Goal: Task Accomplishment & Management: Manage account settings

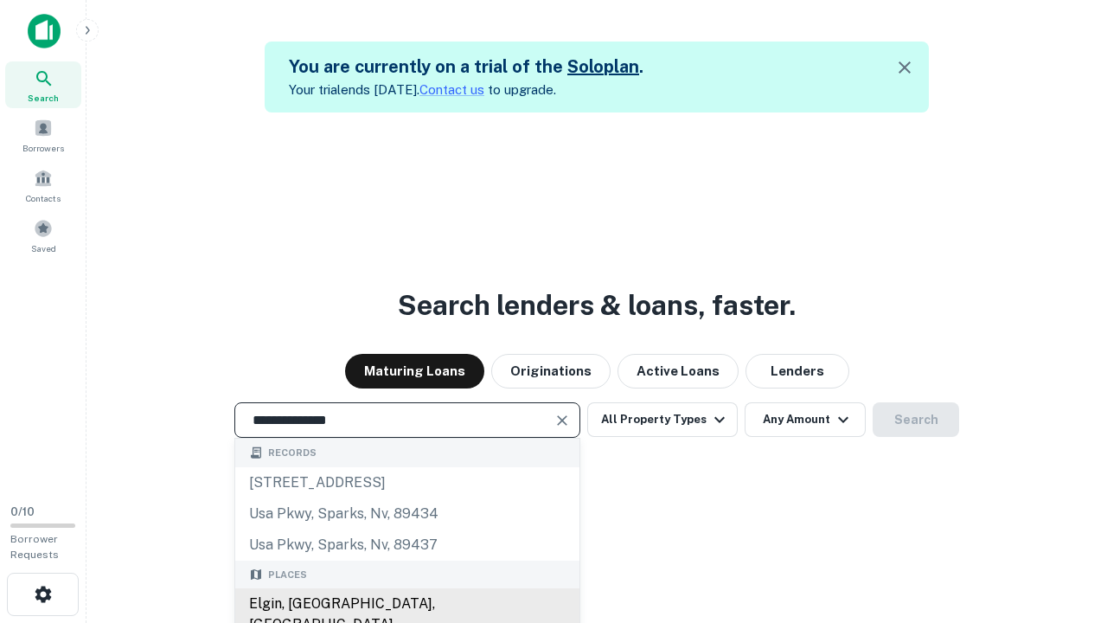
click at [407, 604] on div "Elgin, [GEOGRAPHIC_DATA], [GEOGRAPHIC_DATA]" at bounding box center [407, 614] width 344 height 52
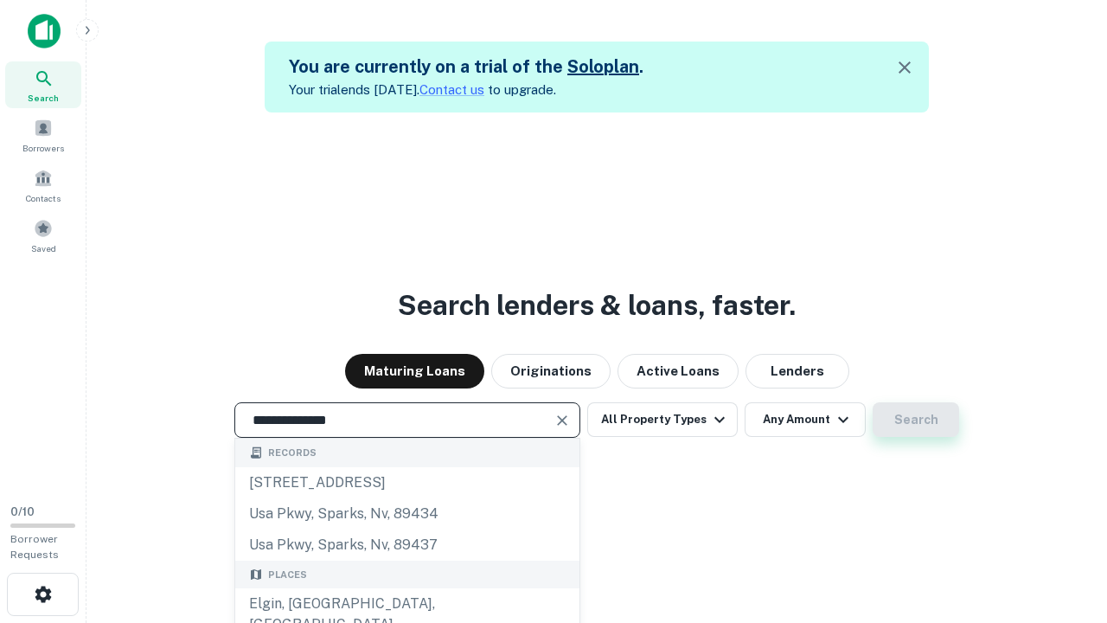
type input "**********"
click at [873, 402] on button "Search" at bounding box center [916, 419] width 87 height 35
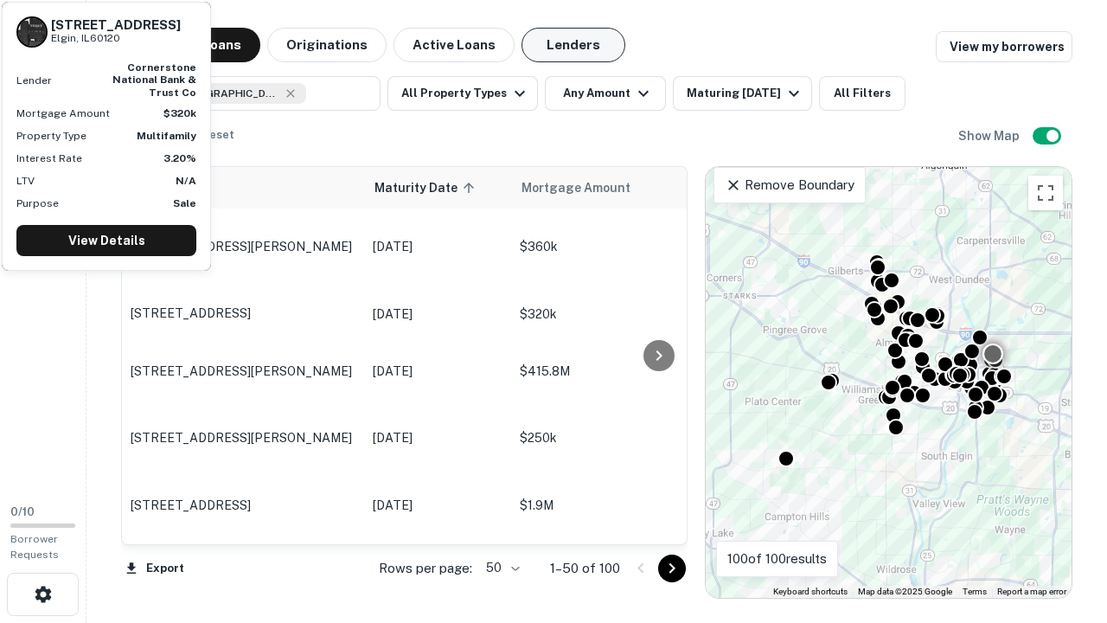
click at [574, 45] on button "Lenders" at bounding box center [574, 45] width 104 height 35
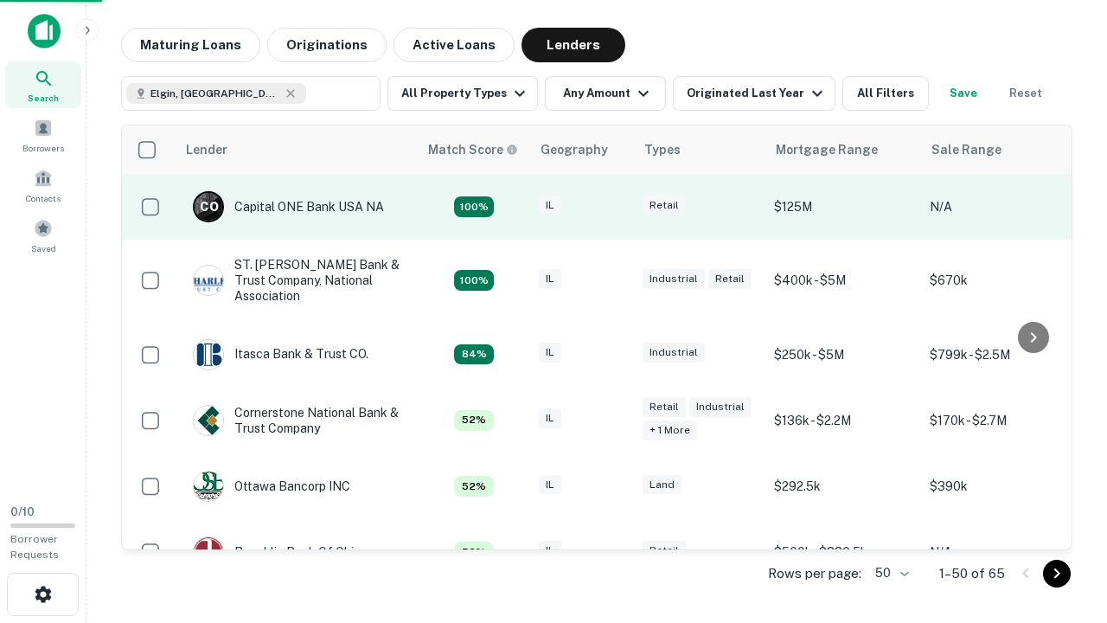
click at [614, 207] on div "IL" at bounding box center [582, 207] width 87 height 23
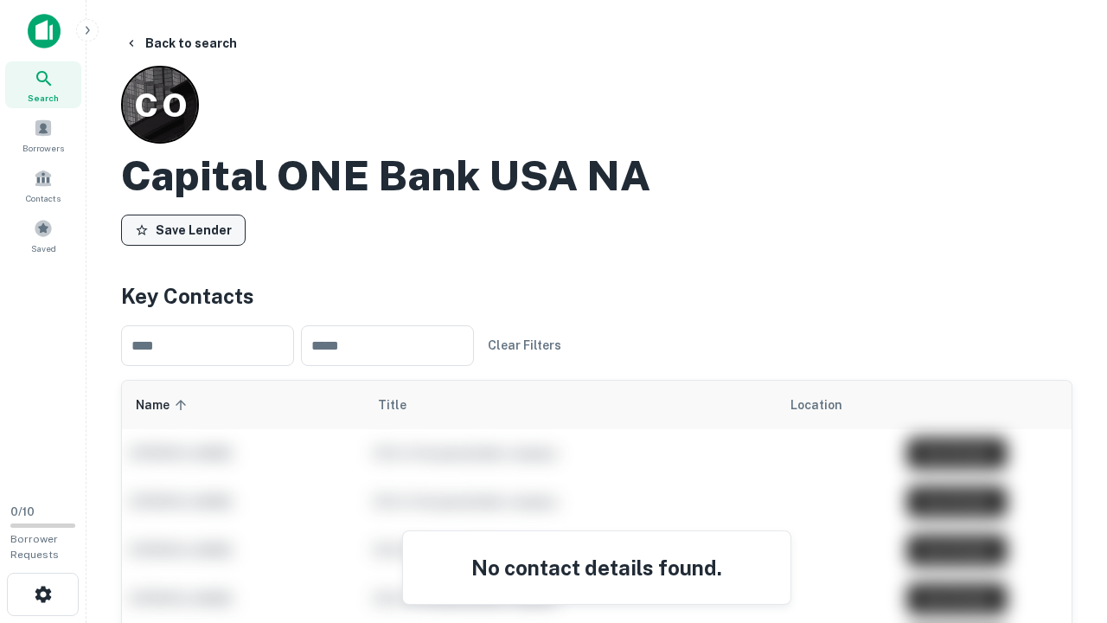
click at [183, 229] on button "Save Lender" at bounding box center [183, 230] width 125 height 31
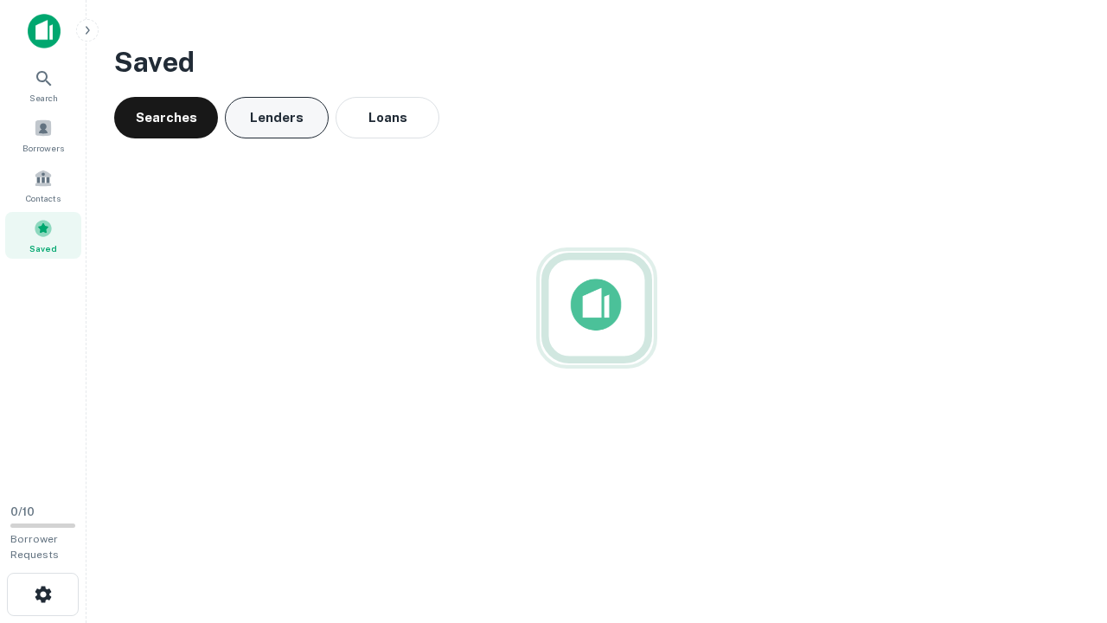
click at [277, 118] on button "Lenders" at bounding box center [277, 118] width 104 height 42
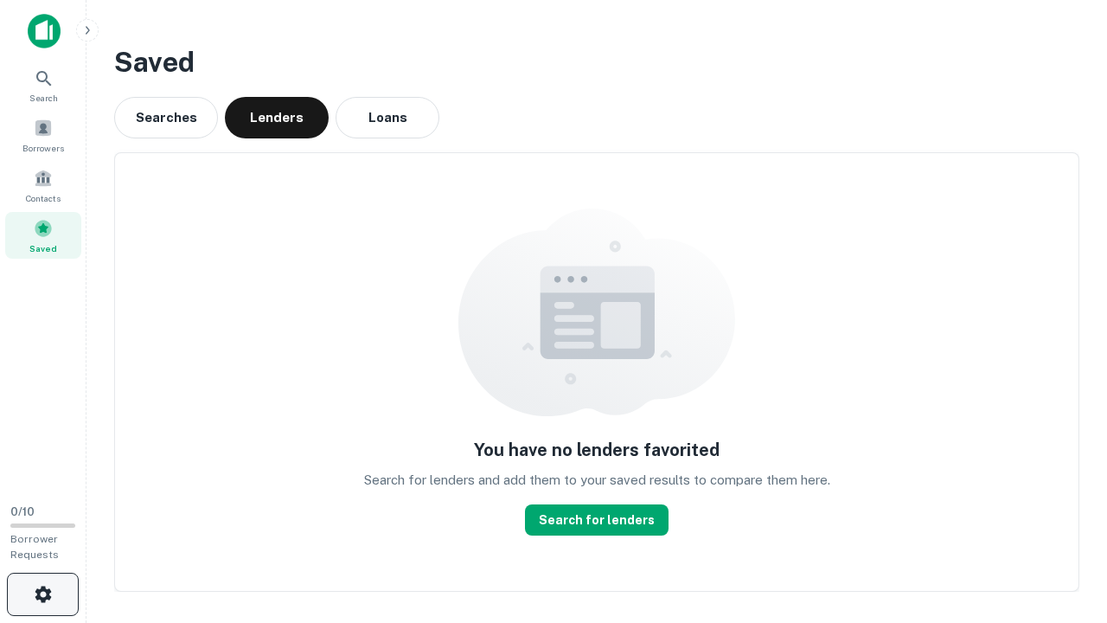
click at [42, 594] on icon "button" at bounding box center [43, 594] width 21 height 21
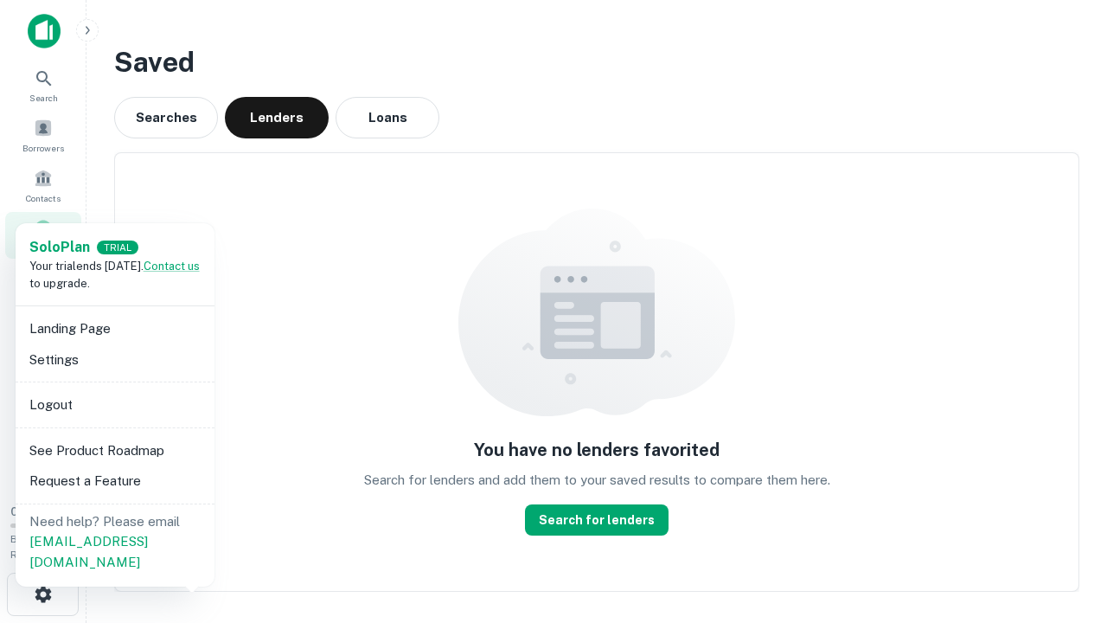
click at [114, 404] on li "Logout" at bounding box center [114, 404] width 185 height 31
